Goal: Task Accomplishment & Management: Use online tool/utility

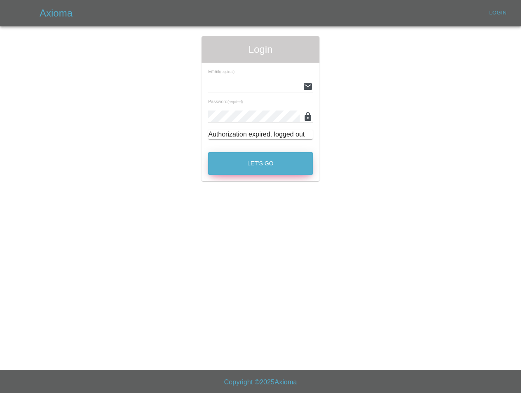
type input "[EMAIL_ADDRESS][DOMAIN_NAME]"
click at [249, 173] on button "Let's Go" at bounding box center [260, 163] width 105 height 23
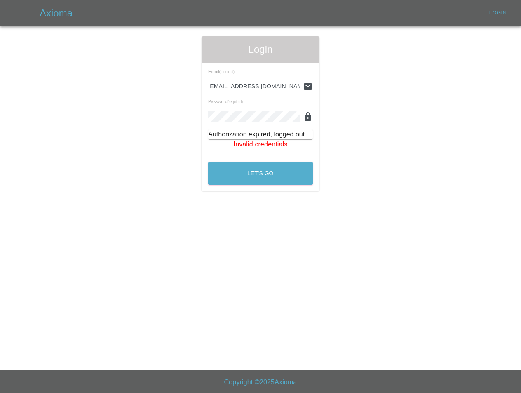
click at [109, 391] on footer "Copyright © 2025 Axioma" at bounding box center [260, 381] width 521 height 23
click at [111, 392] on footer "Copyright © 2025 Axioma" at bounding box center [260, 381] width 521 height 23
click at [242, 164] on button "Let's Go" at bounding box center [260, 173] width 105 height 23
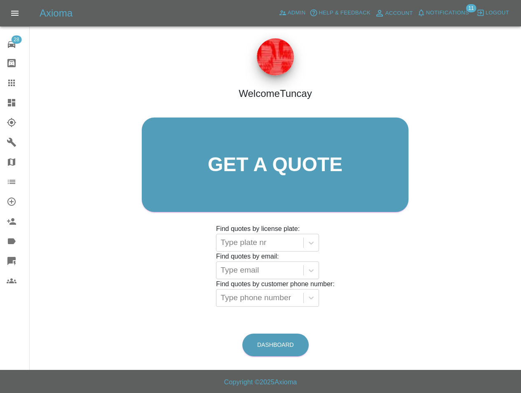
click at [273, 13] on div "Axioma Admin Help & Feedback Account Notifications 11 Logout" at bounding box center [281, 13] width 482 height 13
click at [275, 13] on div "Axioma Admin Help & Feedback Account Notifications 11 Logout" at bounding box center [281, 13] width 482 height 13
click at [283, 12] on icon at bounding box center [283, 13] width 8 height 8
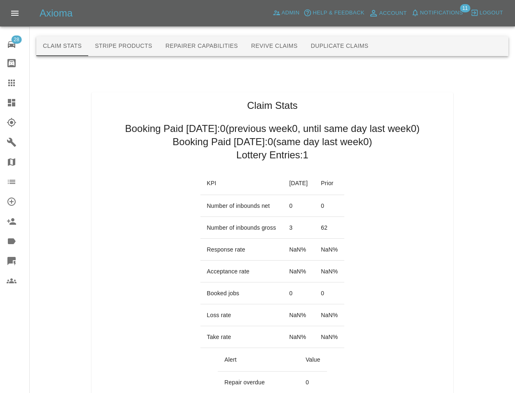
click at [333, 40] on button "Duplicate Claims" at bounding box center [339, 46] width 71 height 20
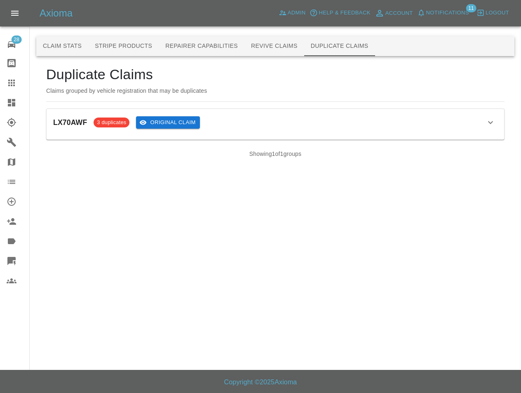
drag, startPoint x: 223, startPoint y: 124, endPoint x: 187, endPoint y: 122, distance: 35.5
click at [222, 124] on div "LX70AWF 3 duplicates Original Claim" at bounding box center [275, 122] width 445 height 14
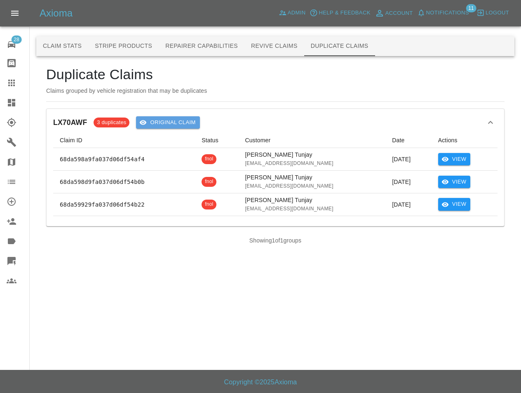
click at [179, 122] on button "Original Claim" at bounding box center [168, 122] width 64 height 13
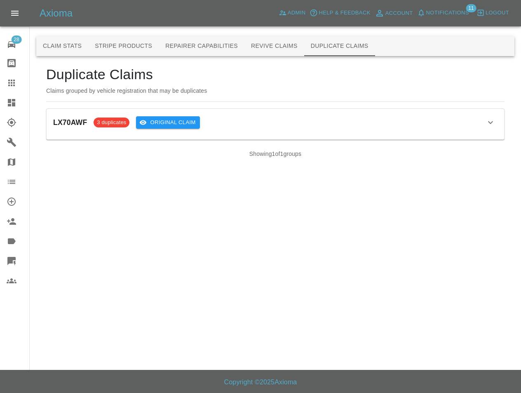
click at [259, 132] on div "LX70AWF 3 duplicates Original Claim Claim ID Status Customer Date Actions 68da5…" at bounding box center [276, 124] width 458 height 31
click at [224, 127] on div "LX70AWF 3 duplicates Original Claim" at bounding box center [275, 122] width 445 height 14
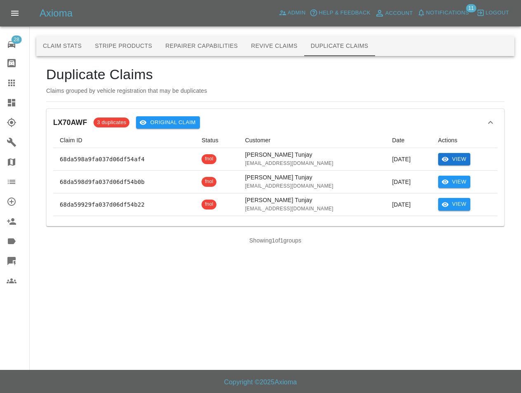
click at [446, 158] on icon "View" at bounding box center [445, 158] width 7 height 7
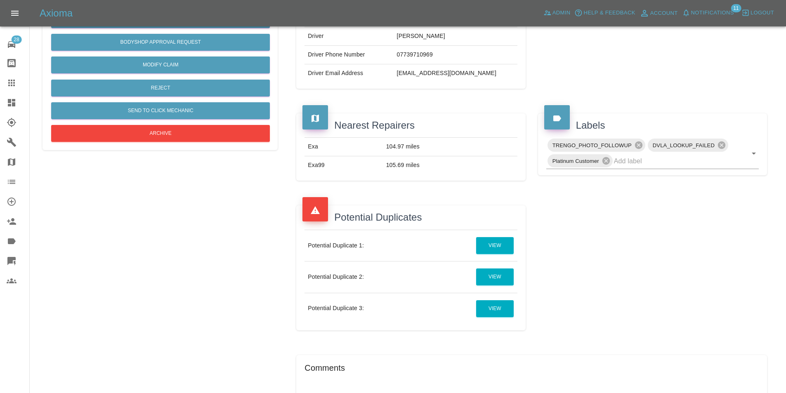
scroll to position [198, 0]
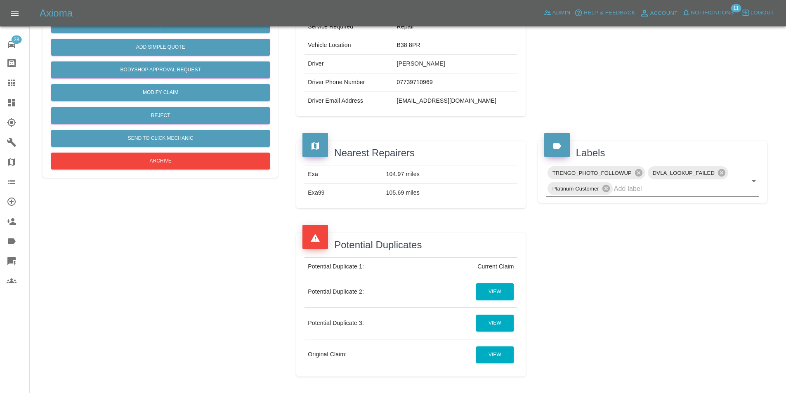
scroll to position [247, 0]
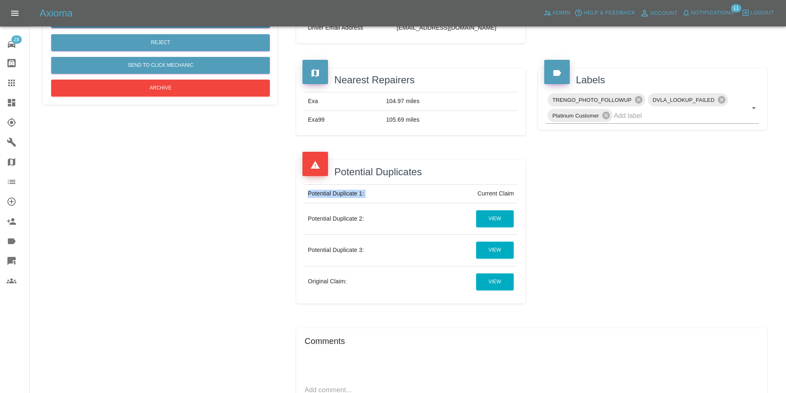
drag, startPoint x: 497, startPoint y: 191, endPoint x: 525, endPoint y: 188, distance: 27.7
click at [523, 188] on div "Potential Duplicate 1: Current Claim Potential Duplicate 2: View Potential Dupl…" at bounding box center [410, 240] width 229 height 125
click at [437, 212] on td "View" at bounding box center [472, 218] width 89 height 31
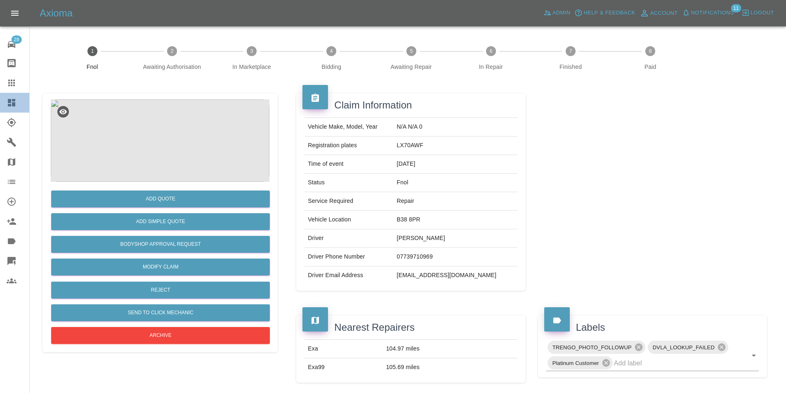
click at [8, 107] on icon at bounding box center [12, 103] width 10 height 10
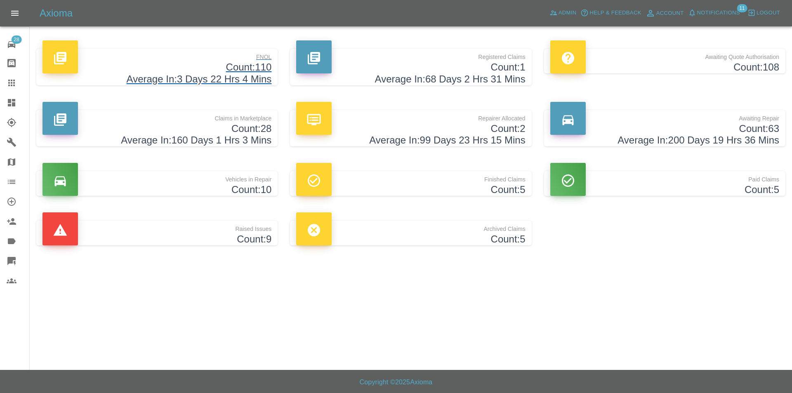
click at [169, 78] on h4 "Average In: 3 Days 22 Hrs 4 Mins" at bounding box center [156, 79] width 229 height 12
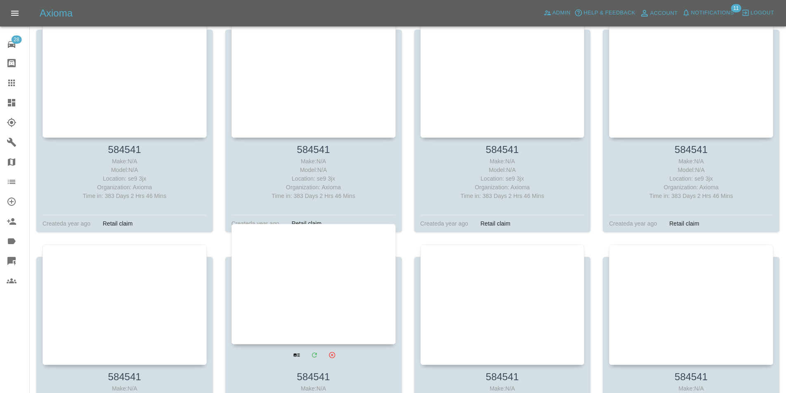
scroll to position [5072, 0]
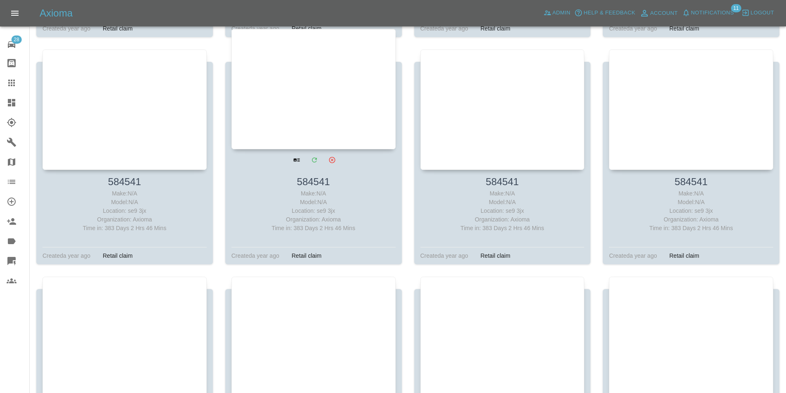
click at [274, 149] on div at bounding box center [313, 89] width 164 height 120
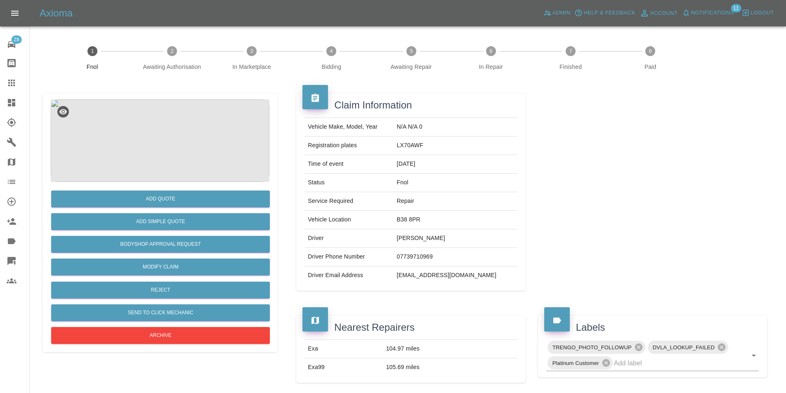
scroll to position [247, 0]
